Goal: Obtain resource: Download file/media

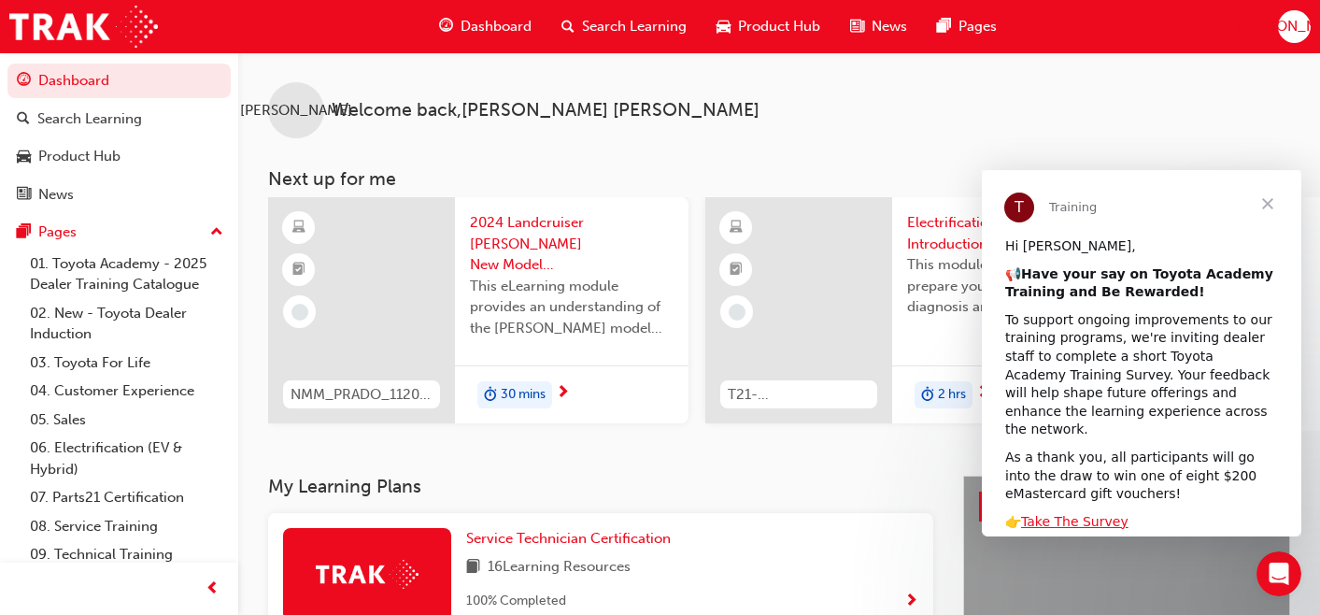
click at [1297, 19] on span "[PERSON_NAME]" at bounding box center [1294, 26] width 112 height 21
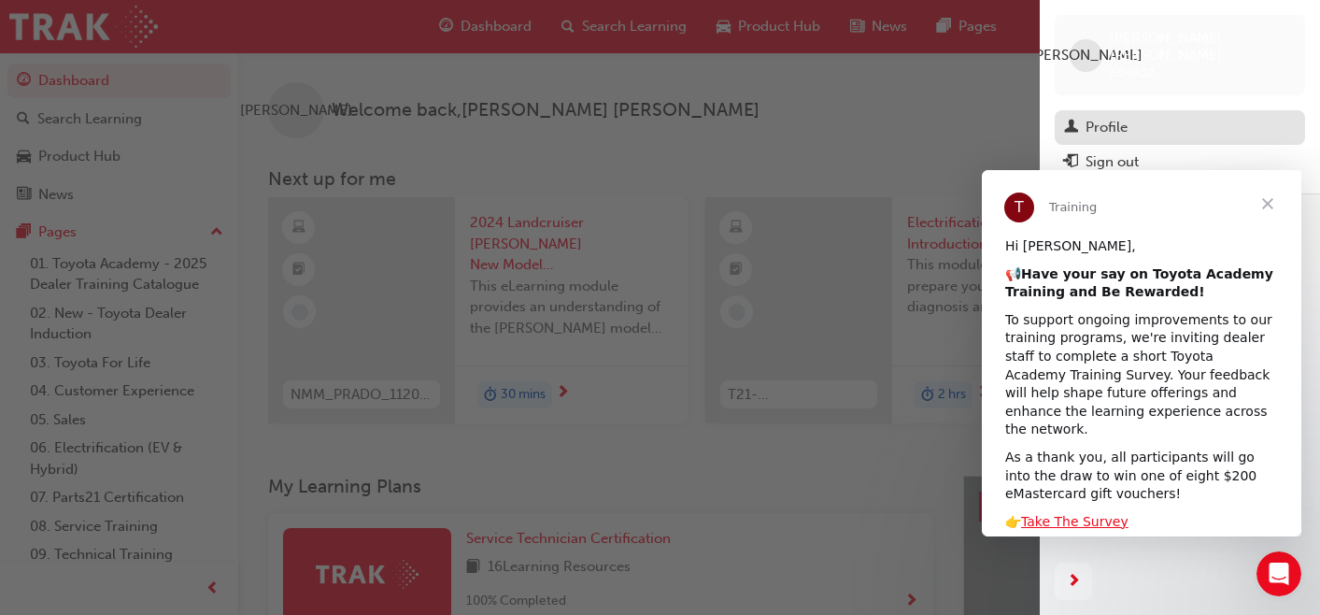
click at [1141, 116] on div "Profile" at bounding box center [1180, 127] width 232 height 23
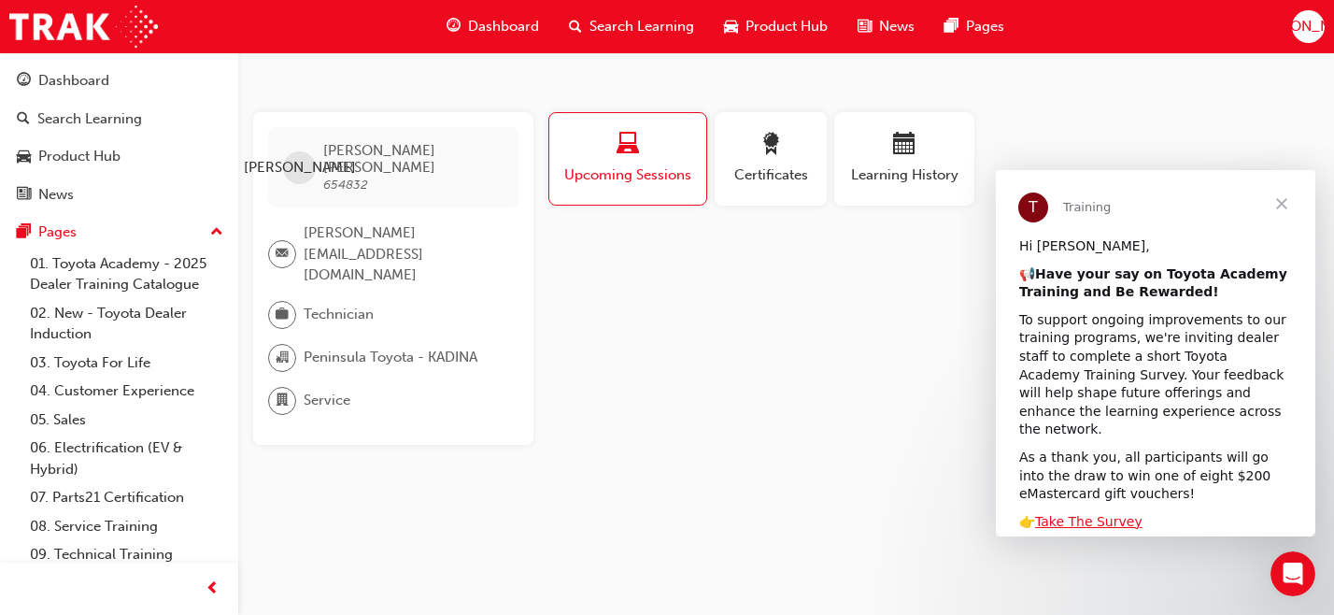
click at [1278, 211] on span "Close" at bounding box center [1281, 203] width 67 height 67
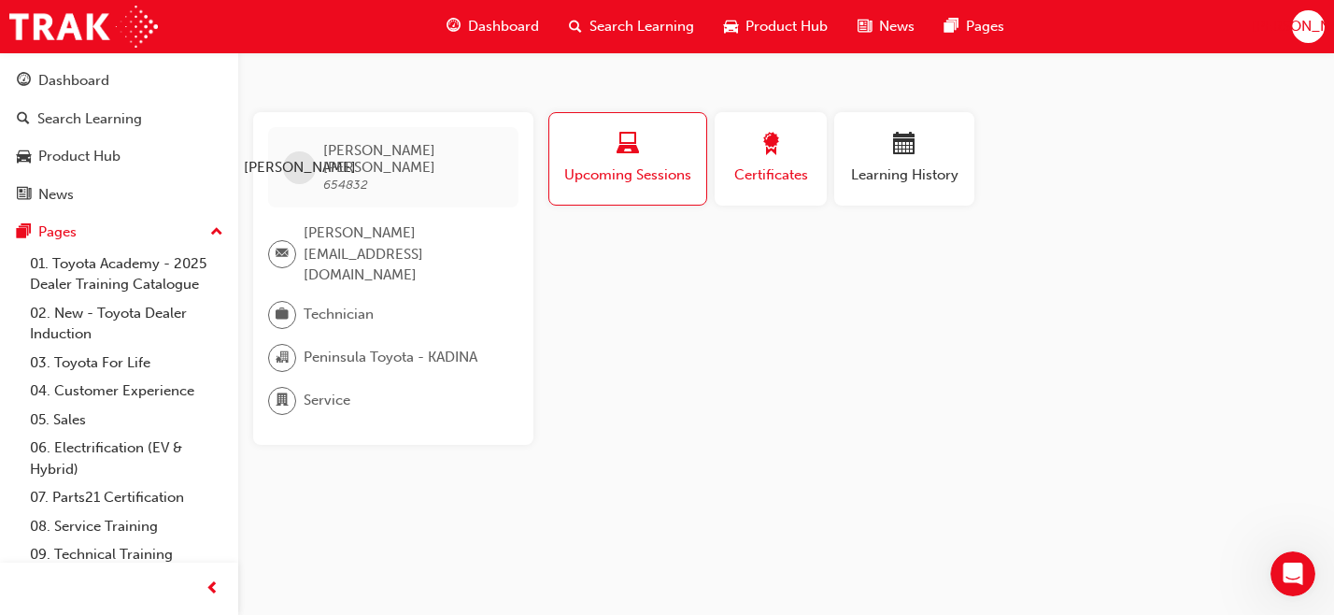
click at [777, 155] on span "award-icon" at bounding box center [770, 145] width 22 height 25
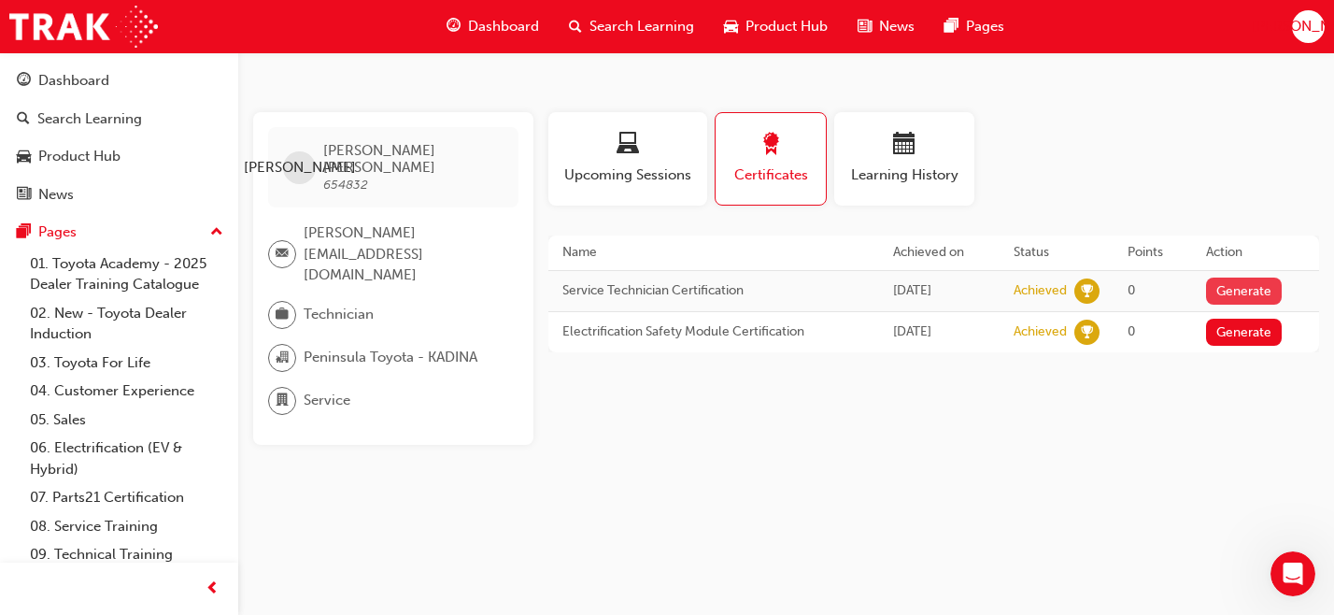
click at [1254, 290] on button "Generate" at bounding box center [1244, 290] width 77 height 27
click at [1255, 336] on button "Generate" at bounding box center [1244, 332] width 77 height 27
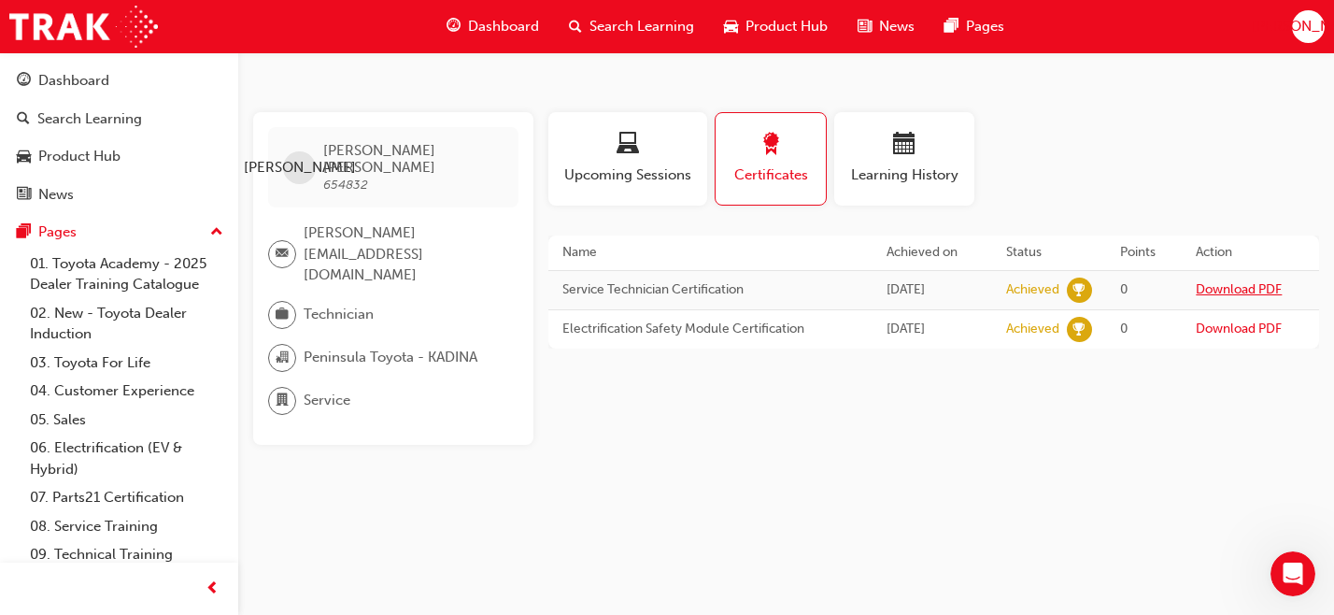
click at [1245, 289] on link "Download PDF" at bounding box center [1239, 289] width 86 height 16
click at [1250, 333] on link "Download PDF" at bounding box center [1239, 328] width 86 height 16
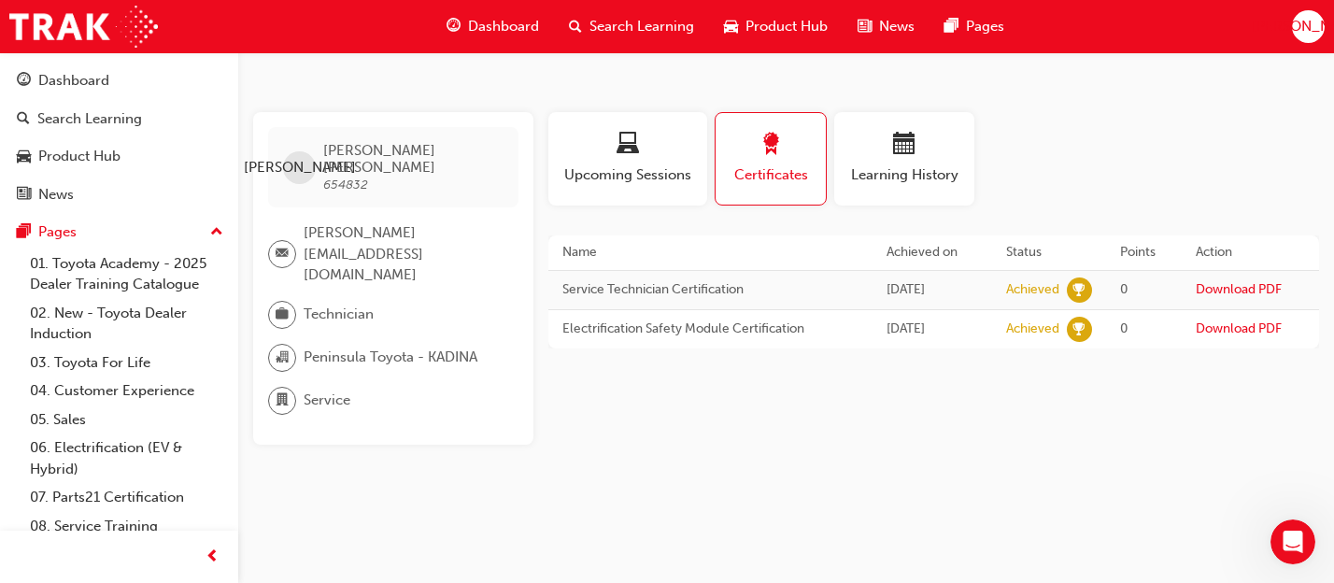
click at [1302, 33] on span "[PERSON_NAME]" at bounding box center [1308, 26] width 112 height 21
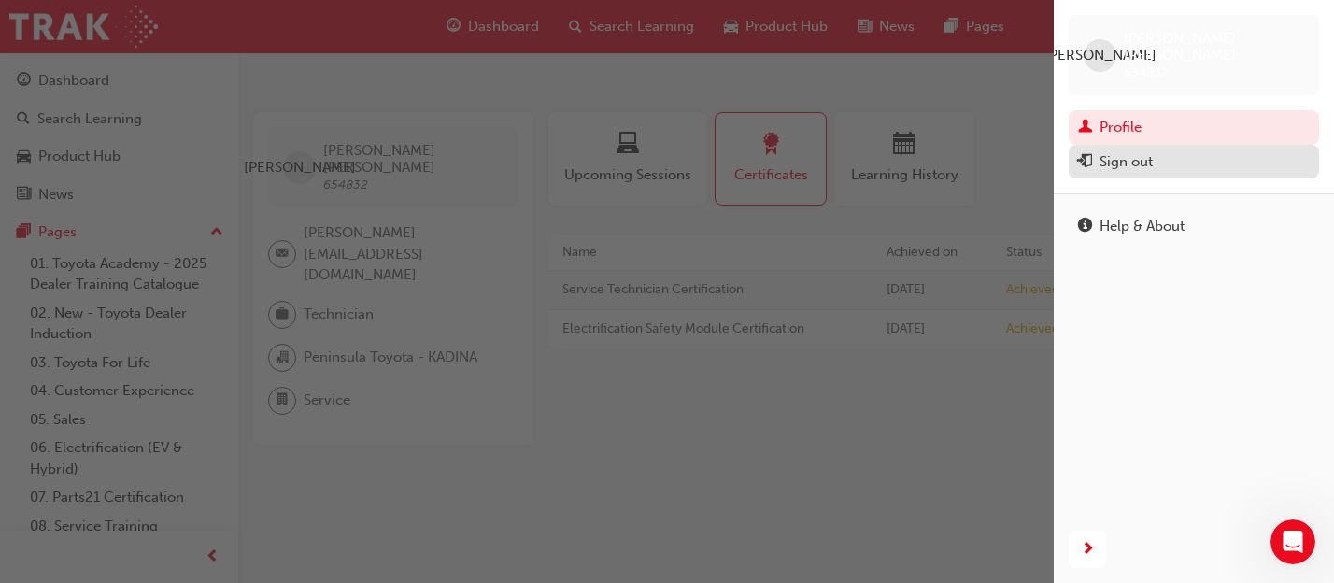
click at [1115, 152] on div "Sign out" at bounding box center [1125, 161] width 53 height 21
